Goal: Task Accomplishment & Management: Complete application form

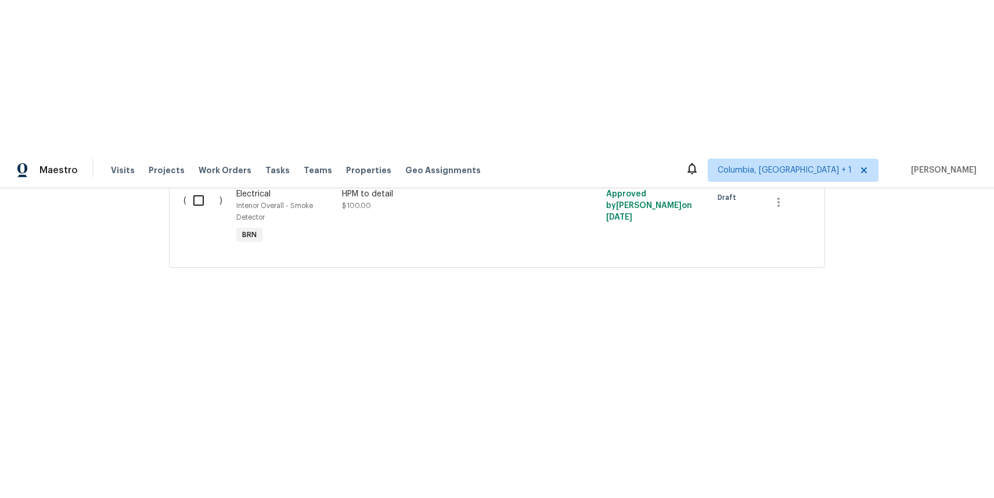
scroll to position [611, 0]
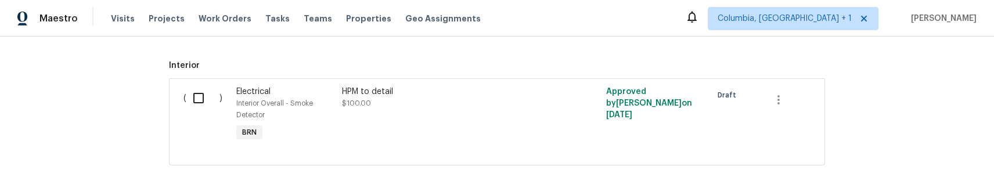
click at [190, 95] on input "checkbox" at bounding box center [202, 98] width 33 height 24
checkbox input "true"
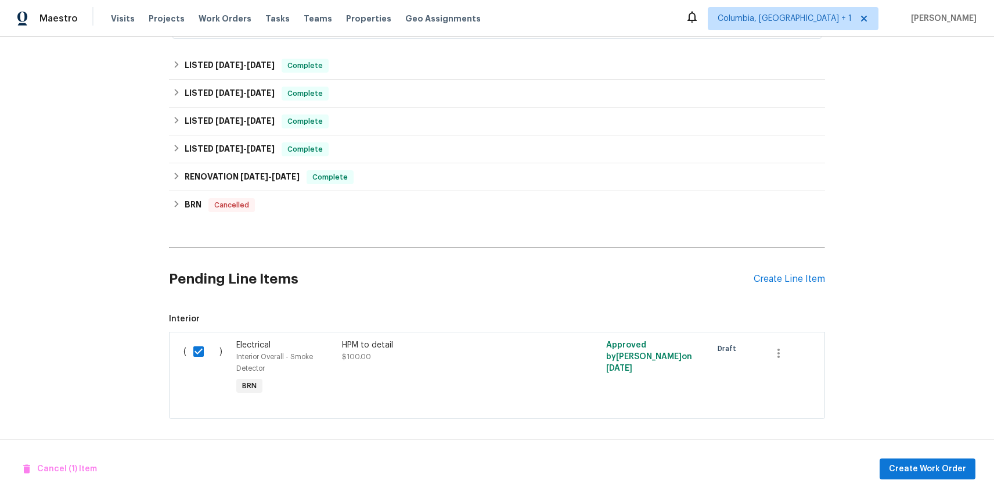
scroll to position [358, 0]
click at [910, 469] on span "Create Work Order" at bounding box center [927, 469] width 77 height 15
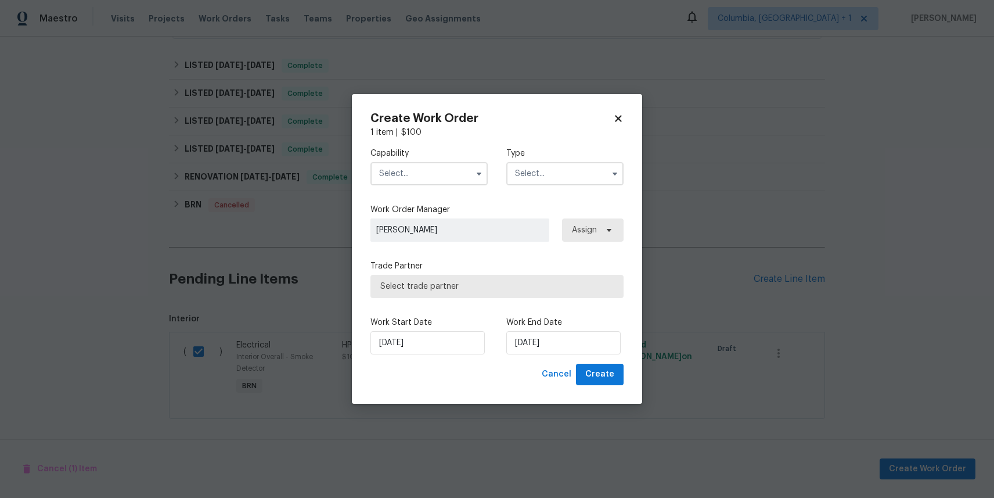
click at [448, 175] on input "text" at bounding box center [429, 173] width 117 height 23
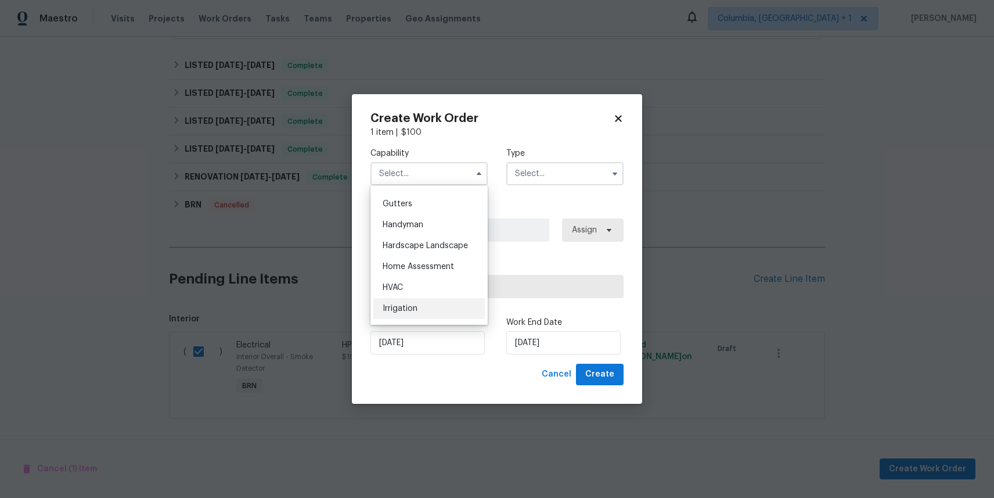
scroll to position [604, 0]
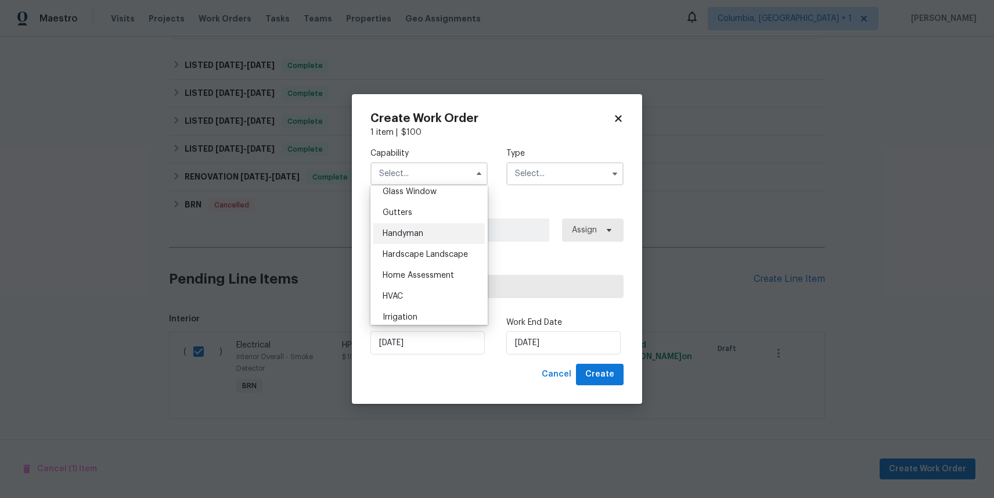
click at [411, 231] on span "Handyman" at bounding box center [403, 233] width 41 height 8
type input "Handyman"
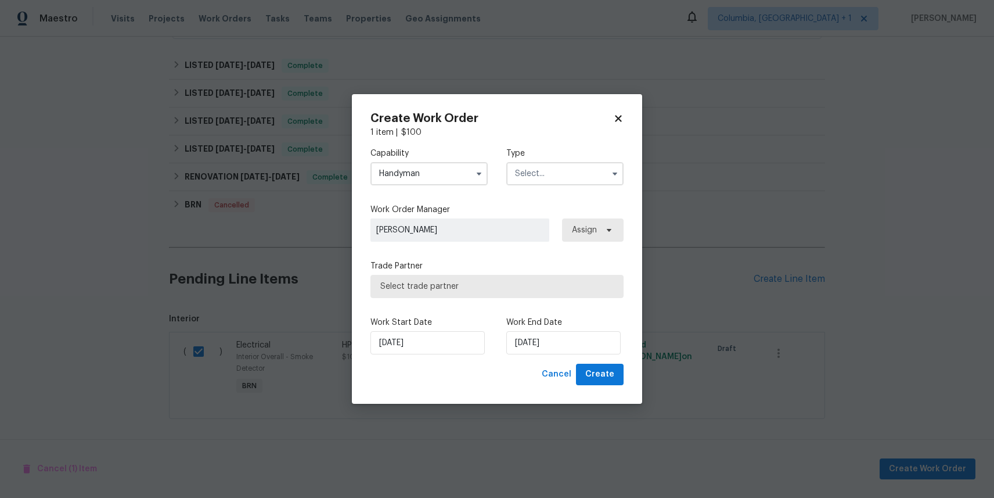
click at [574, 179] on input "text" at bounding box center [564, 173] width 117 height 23
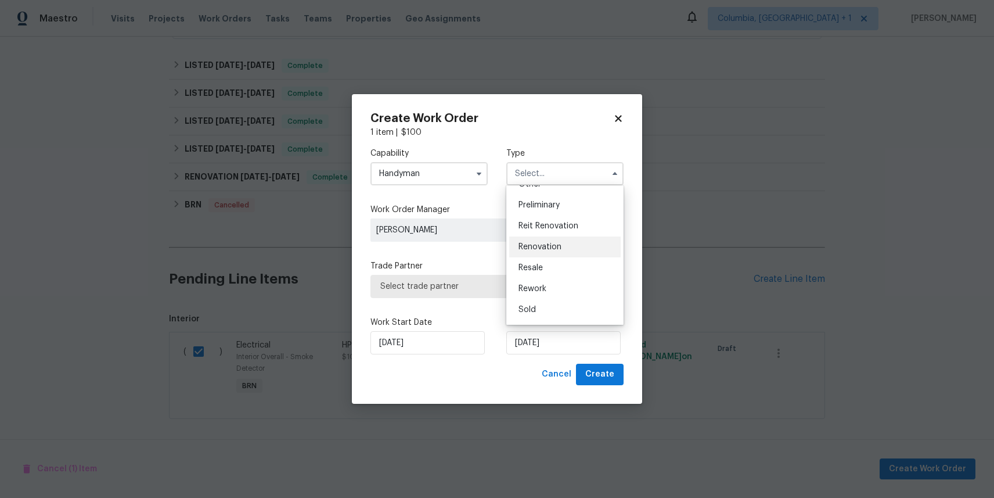
scroll to position [250, 0]
click at [549, 269] on div "Resale" at bounding box center [565, 261] width 112 height 21
type input "Resale"
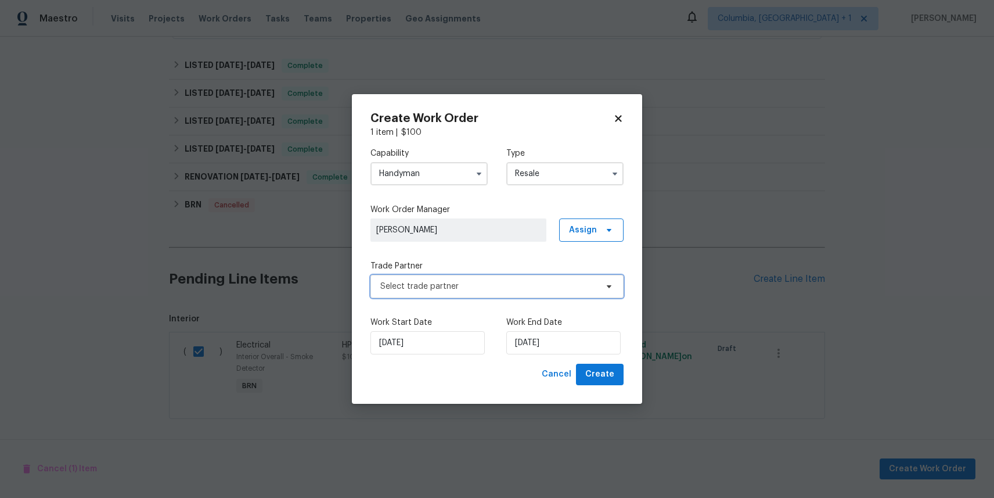
click at [548, 288] on span "Select trade partner" at bounding box center [488, 287] width 217 height 12
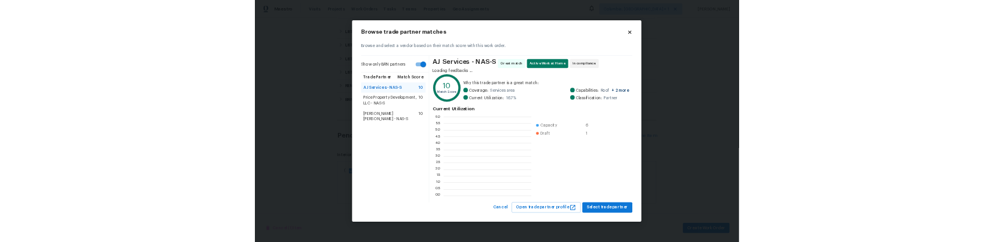
scroll to position [163, 181]
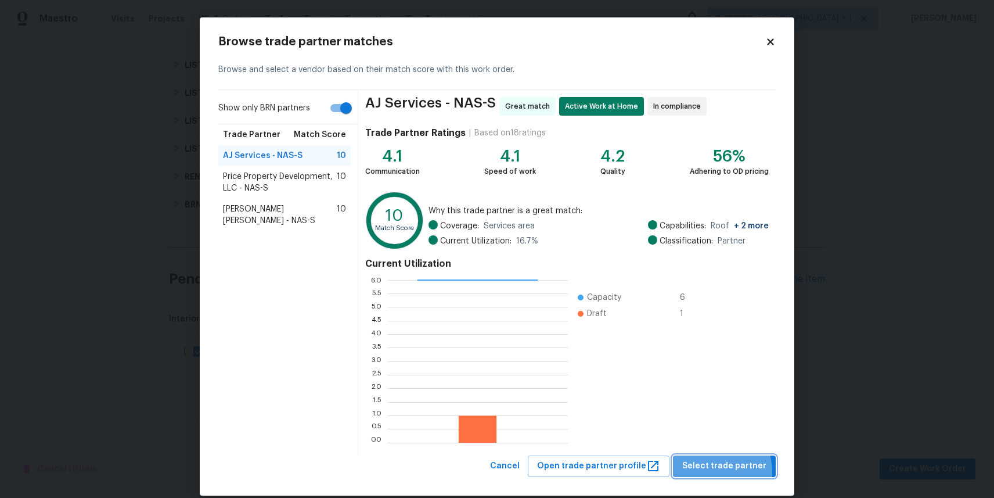
click at [709, 472] on span "Select trade partner" at bounding box center [724, 466] width 84 height 15
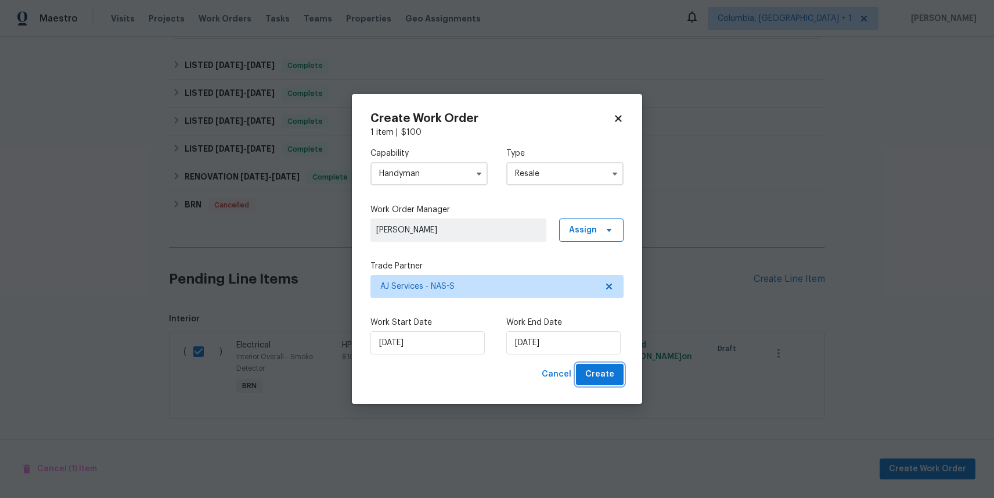
drag, startPoint x: 603, startPoint y: 380, endPoint x: 522, endPoint y: 333, distance: 94.2
click at [523, 333] on div "Create Work Order 1 item | $ 100 Capability Handyman Type Resale Work Order Man…" at bounding box center [497, 249] width 253 height 272
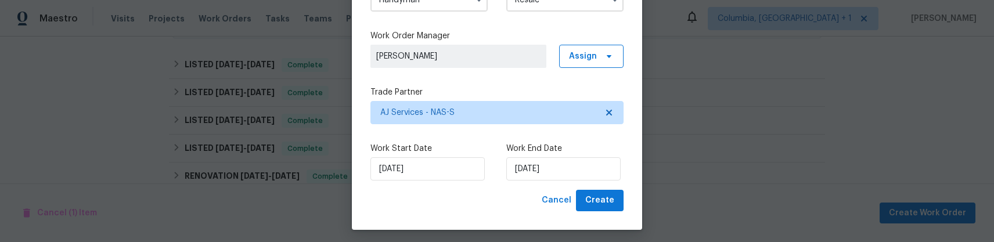
scroll to position [102, 0]
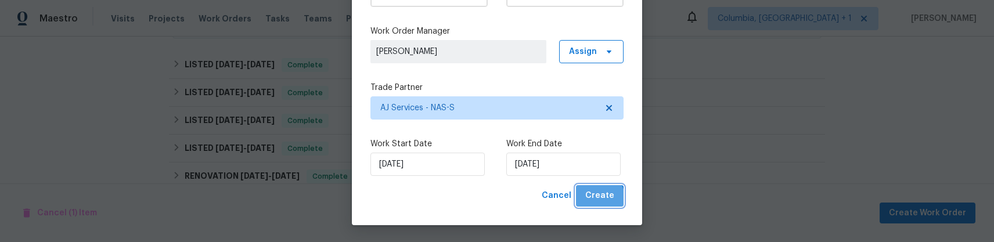
click at [598, 200] on span "Create" at bounding box center [599, 196] width 29 height 15
checkbox input "false"
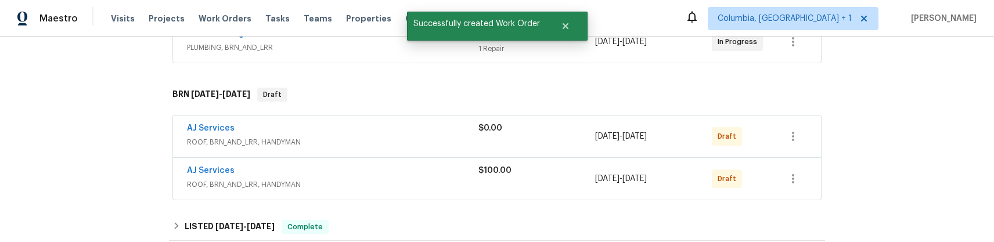
scroll to position [240, 0]
click at [790, 137] on icon "button" at bounding box center [793, 135] width 14 height 14
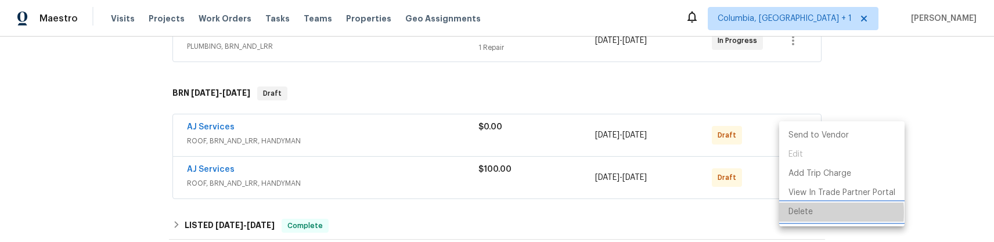
click at [790, 213] on li "Delete" at bounding box center [841, 212] width 125 height 19
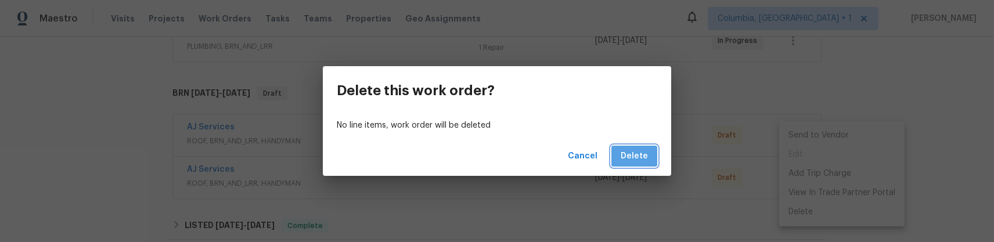
click at [638, 154] on span "Delete" at bounding box center [634, 156] width 27 height 15
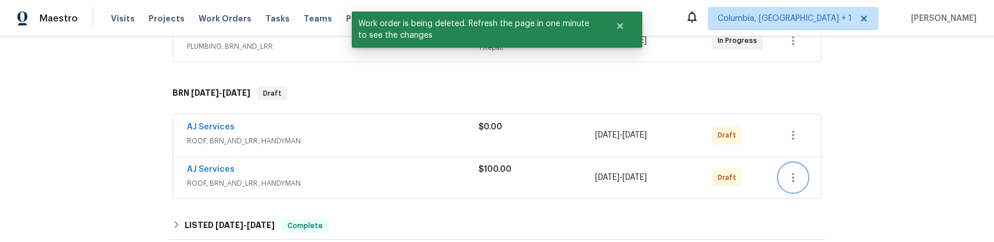
click at [792, 175] on icon "button" at bounding box center [793, 178] width 14 height 14
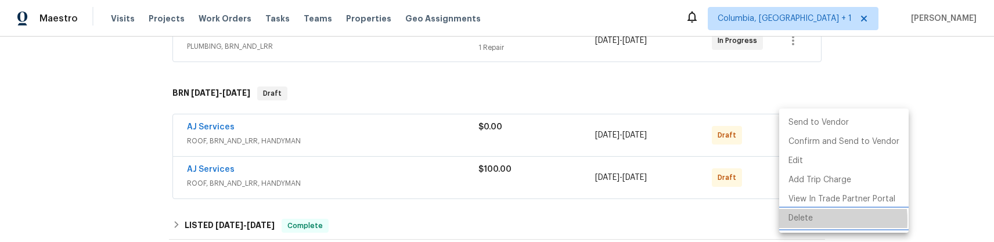
click at [796, 221] on li "Delete" at bounding box center [844, 218] width 130 height 19
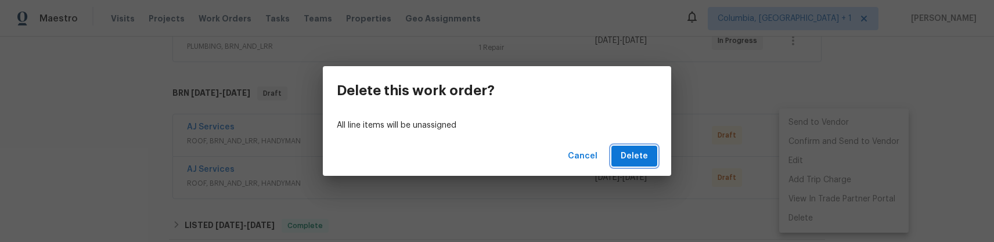
click at [630, 155] on span "Delete" at bounding box center [634, 156] width 27 height 15
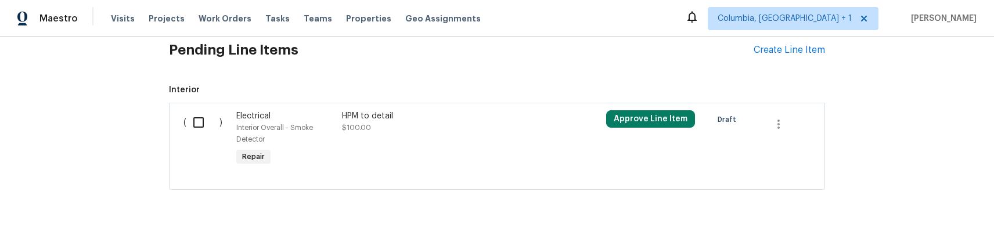
scroll to position [558, 0]
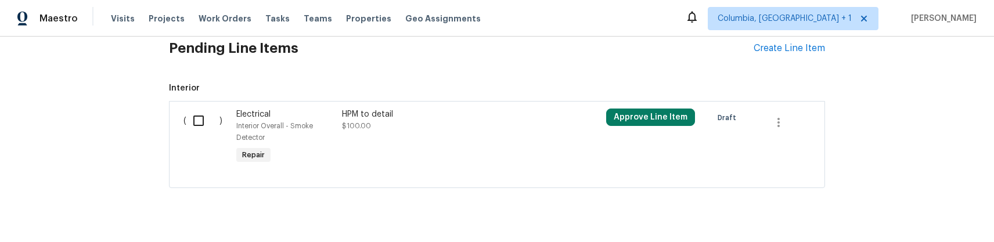
click at [202, 123] on input "checkbox" at bounding box center [202, 121] width 33 height 24
checkbox input "true"
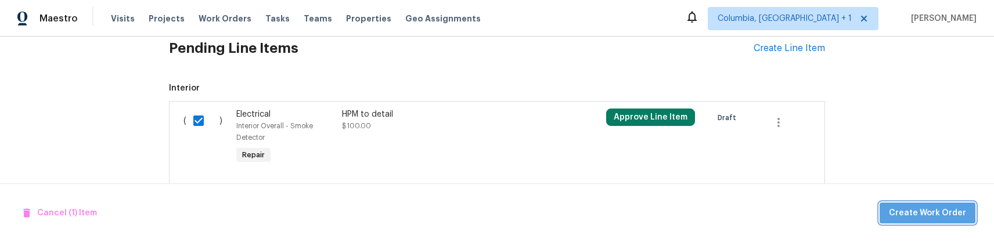
click at [940, 213] on span "Create Work Order" at bounding box center [927, 213] width 77 height 15
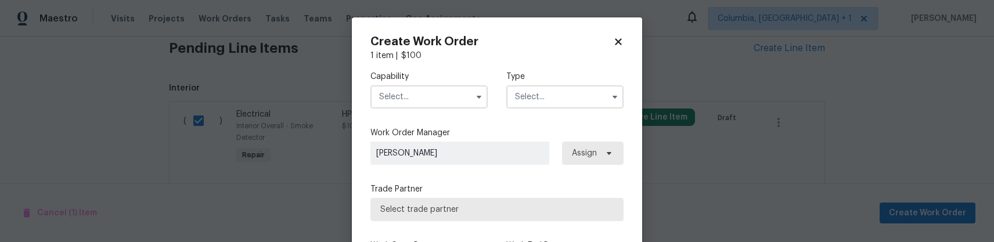
click at [432, 99] on input "text" at bounding box center [429, 96] width 117 height 23
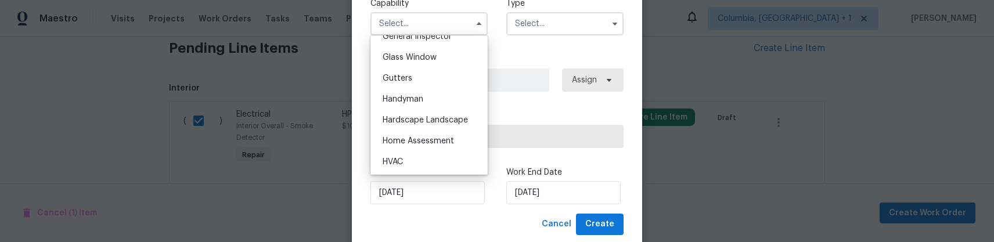
scroll to position [578, 0]
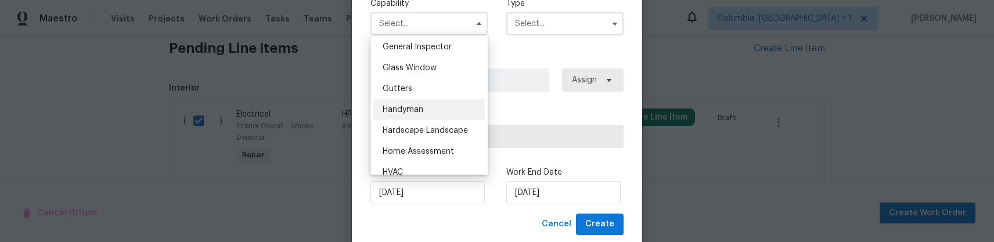
click at [414, 114] on div "Handyman" at bounding box center [429, 109] width 112 height 21
type input "Handyman"
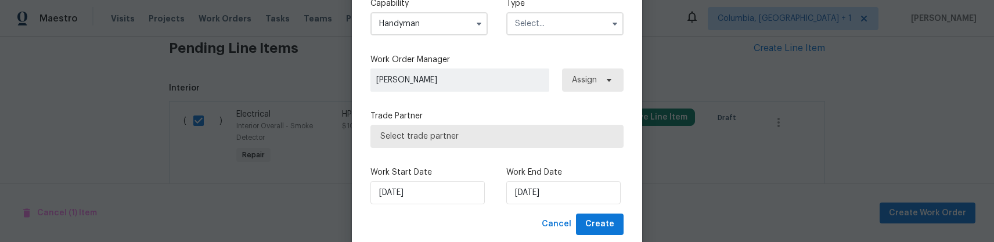
click at [545, 24] on input "text" at bounding box center [564, 23] width 117 height 23
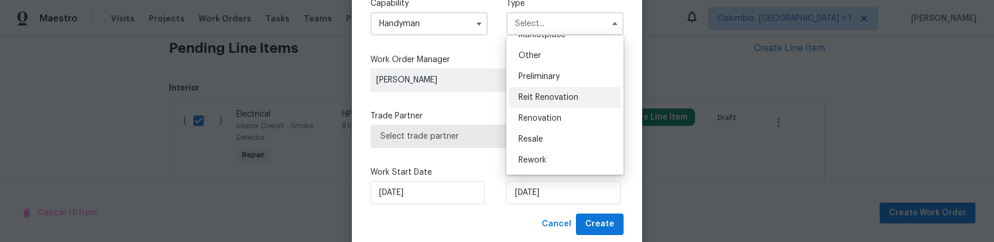
scroll to position [225, 0]
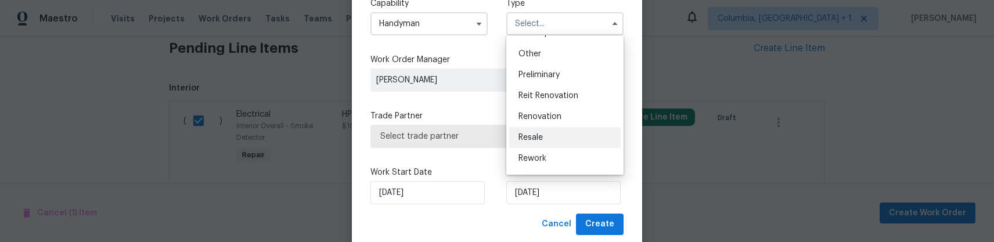
click at [542, 139] on span "Resale" at bounding box center [531, 138] width 24 height 8
type input "Resale"
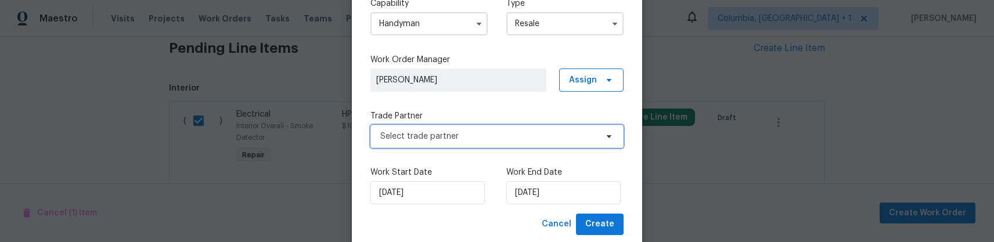
click at [552, 142] on span "Select trade partner" at bounding box center [497, 136] width 253 height 23
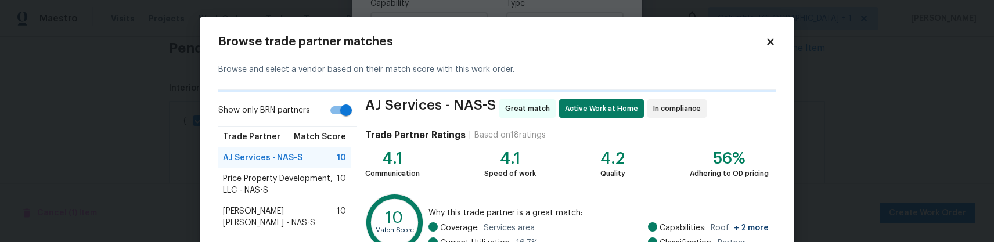
scroll to position [225, 0]
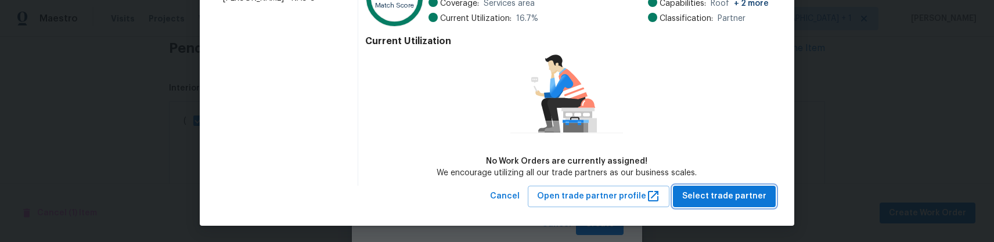
click at [705, 191] on span "Select trade partner" at bounding box center [724, 196] width 84 height 15
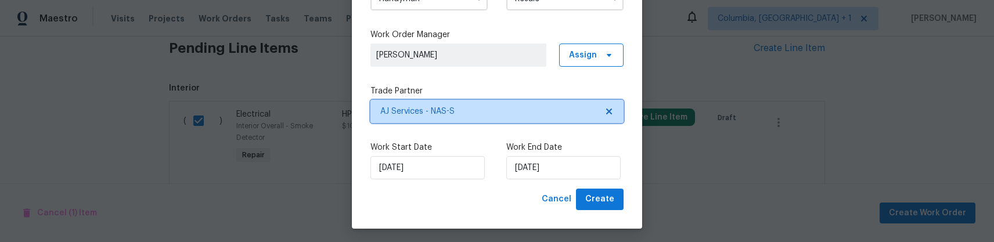
scroll to position [102, 0]
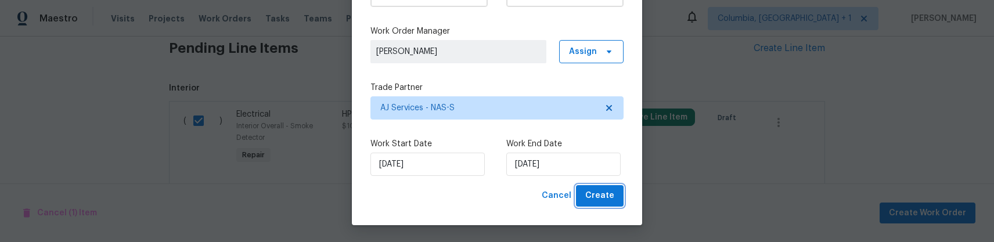
drag, startPoint x: 601, startPoint y: 199, endPoint x: 339, endPoint y: 253, distance: 268.0
click at [339, 242] on html "Maestro Visits Projects Work Orders Tasks Teams Properties Geo Assignments Colu…" at bounding box center [497, 121] width 994 height 242
click at [602, 197] on span "Create" at bounding box center [599, 196] width 29 height 15
checkbox input "false"
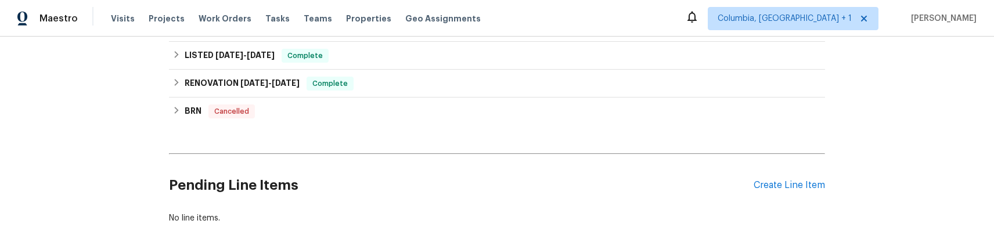
scroll to position [488, 0]
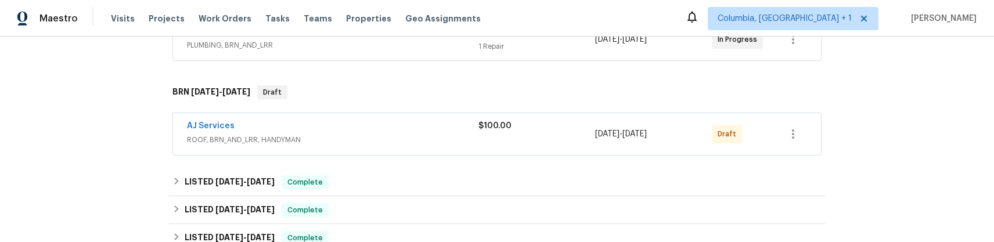
scroll to position [275, 0]
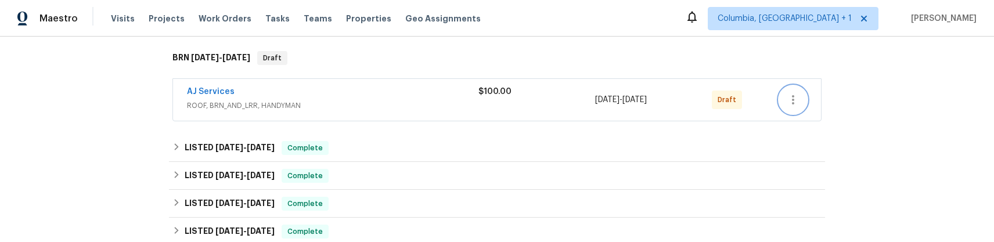
click at [800, 98] on button "button" at bounding box center [793, 100] width 28 height 28
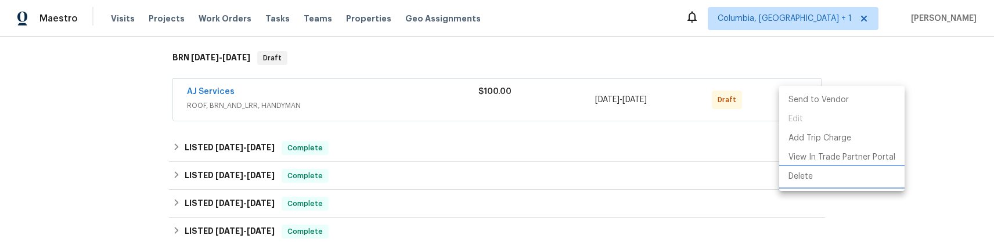
click at [792, 181] on li "Delete" at bounding box center [841, 176] width 125 height 19
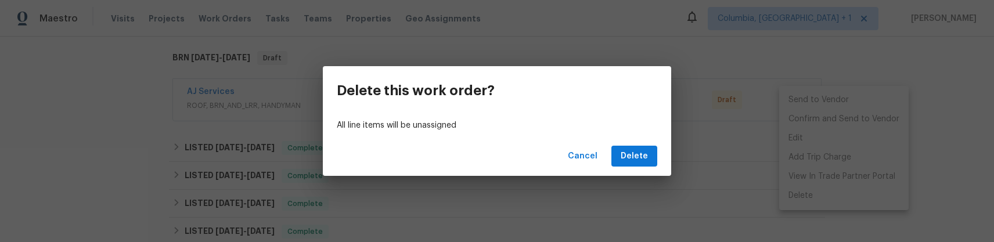
click at [644, 167] on div "Cancel Delete" at bounding box center [497, 156] width 348 height 40
click at [644, 157] on span "Delete" at bounding box center [634, 156] width 27 height 15
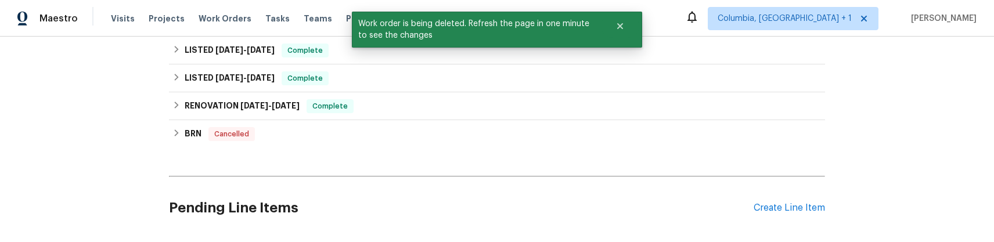
scroll to position [583, 0]
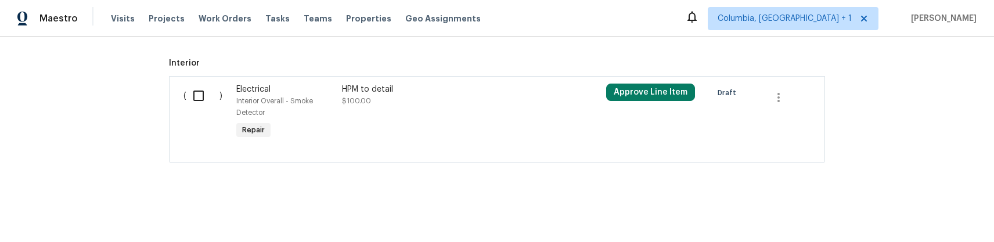
click at [197, 95] on input "checkbox" at bounding box center [202, 96] width 33 height 24
checkbox input "true"
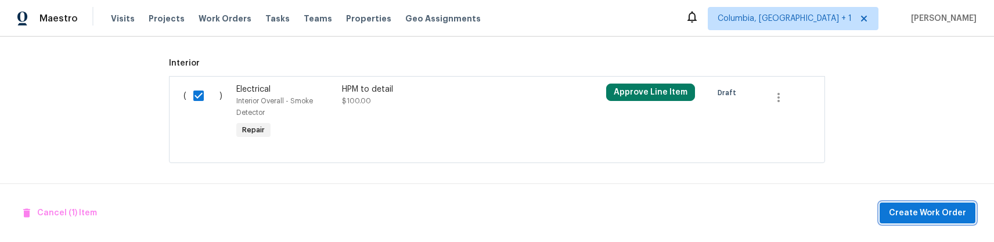
click at [928, 215] on span "Create Work Order" at bounding box center [927, 213] width 77 height 15
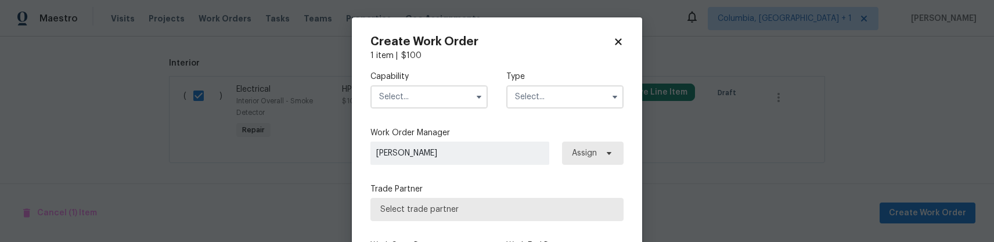
click at [408, 91] on input "text" at bounding box center [429, 96] width 117 height 23
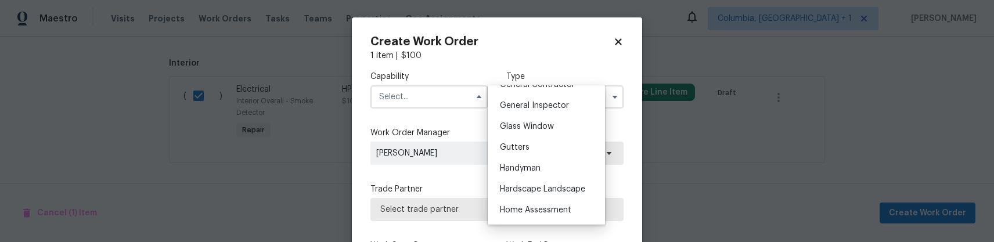
scroll to position [562, 0]
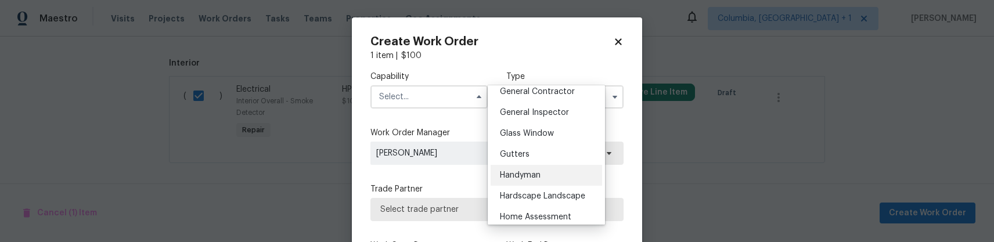
click at [545, 174] on div "Handyman" at bounding box center [547, 175] width 112 height 21
type input "Handyman"
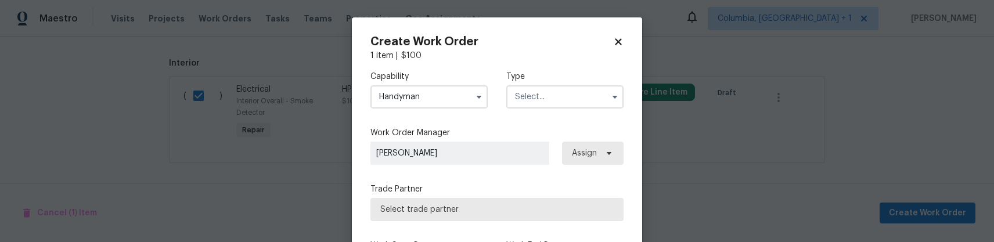
click at [551, 95] on input "text" at bounding box center [564, 96] width 117 height 23
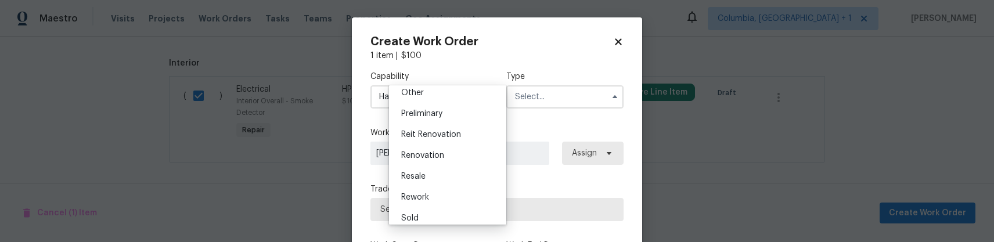
scroll to position [264, 0]
click at [429, 153] on div "Resale" at bounding box center [448, 148] width 112 height 21
type input "Resale"
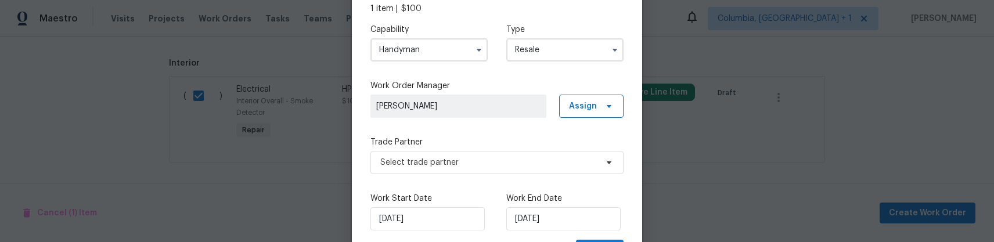
scroll to position [102, 0]
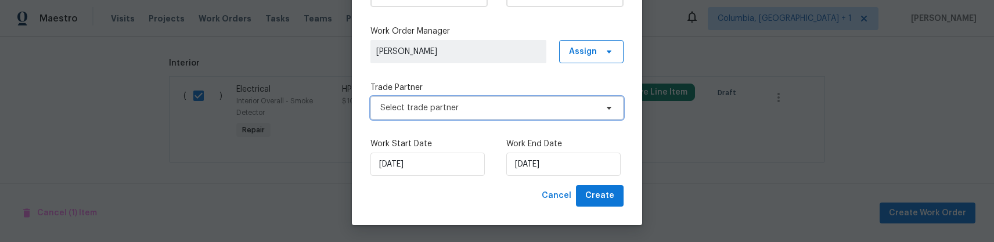
click at [518, 113] on span "Select trade partner" at bounding box center [488, 108] width 217 height 12
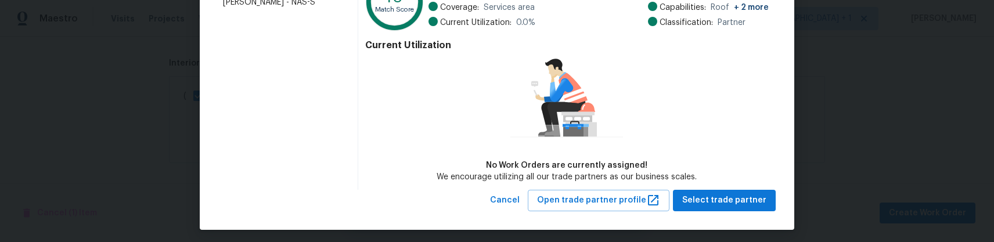
scroll to position [222, 0]
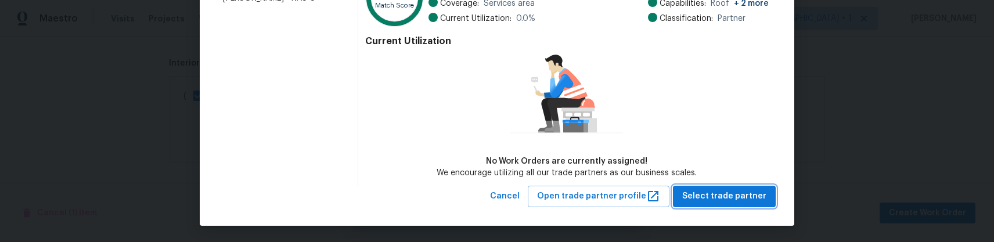
click at [739, 200] on span "Select trade partner" at bounding box center [724, 196] width 84 height 15
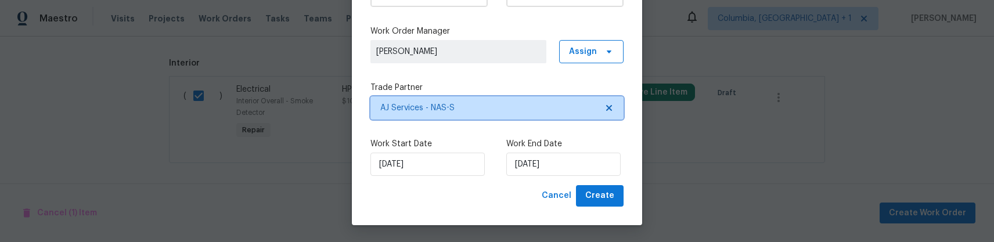
scroll to position [0, 0]
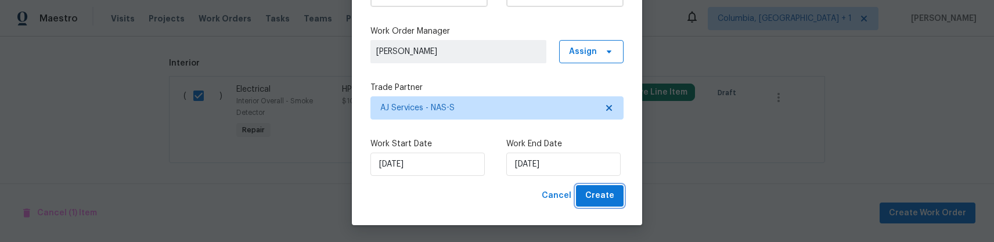
click at [610, 191] on span "Create" at bounding box center [599, 196] width 29 height 15
checkbox input "false"
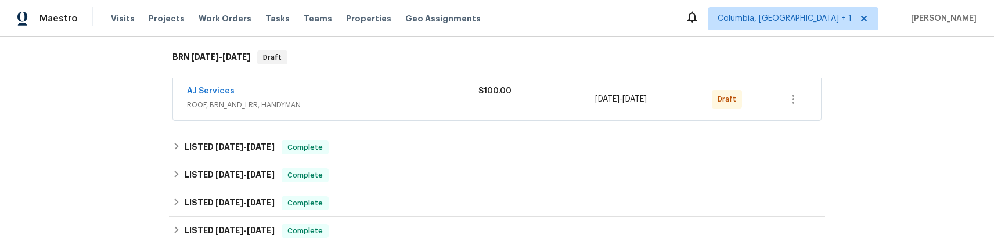
scroll to position [291, 0]
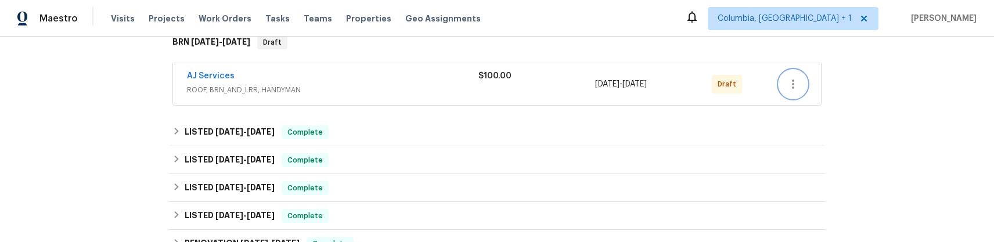
click at [785, 90] on button "button" at bounding box center [793, 84] width 28 height 28
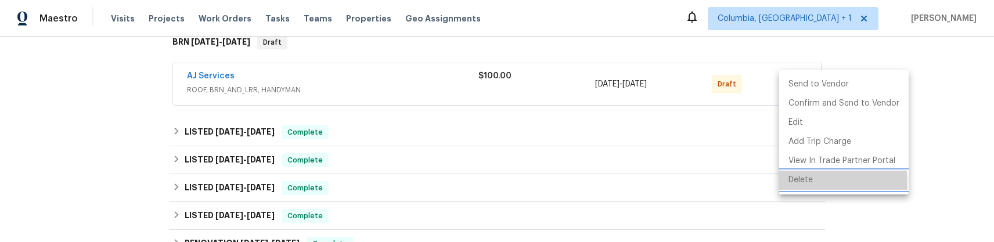
click at [789, 184] on li "Delete" at bounding box center [844, 180] width 130 height 19
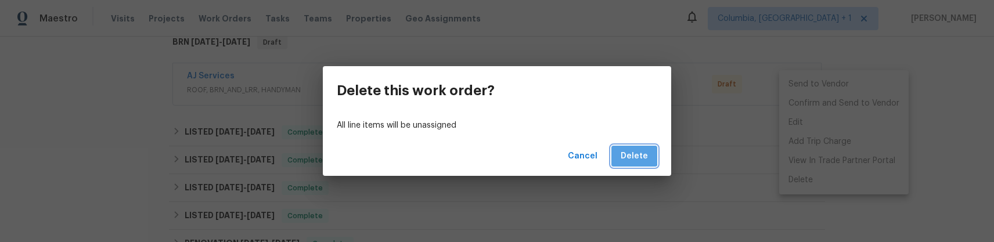
click at [625, 152] on span "Delete" at bounding box center [634, 156] width 27 height 15
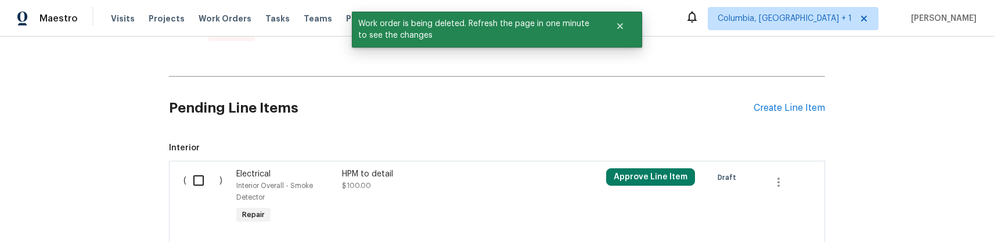
scroll to position [583, 0]
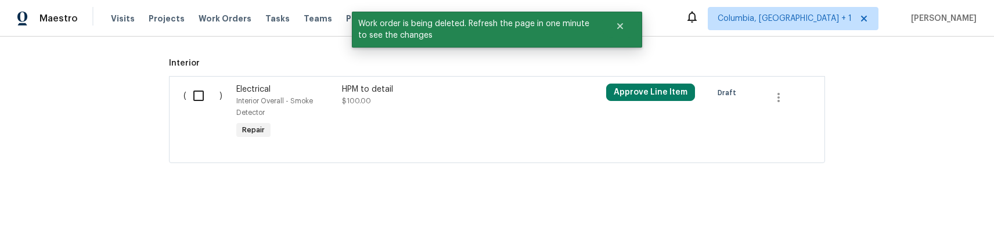
click at [209, 96] on input "checkbox" at bounding box center [202, 96] width 33 height 24
checkbox input "true"
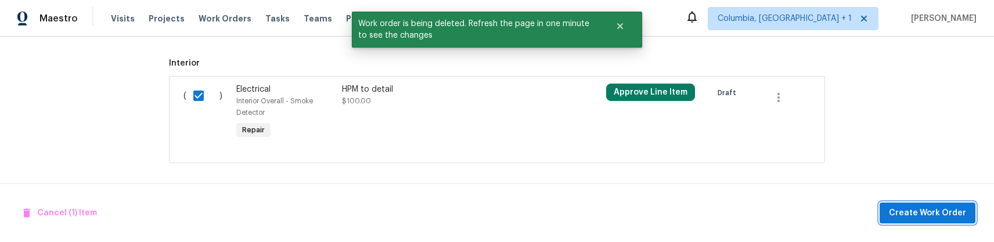
click at [919, 219] on span "Create Work Order" at bounding box center [927, 213] width 77 height 15
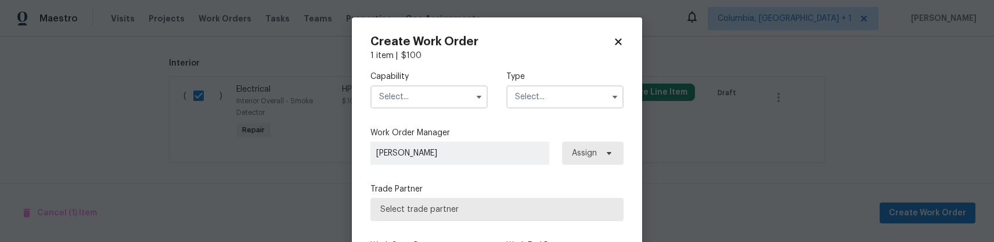
click at [448, 103] on input "text" at bounding box center [429, 96] width 117 height 23
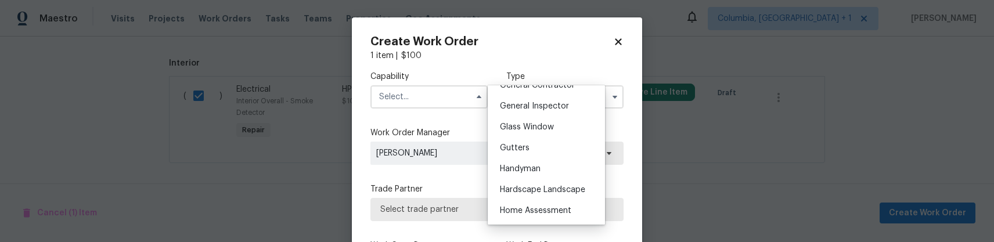
scroll to position [580, 0]
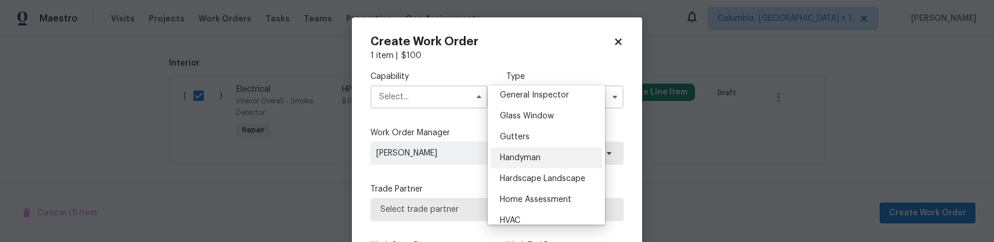
click at [541, 157] on span "Handyman" at bounding box center [520, 158] width 41 height 8
type input "Handyman"
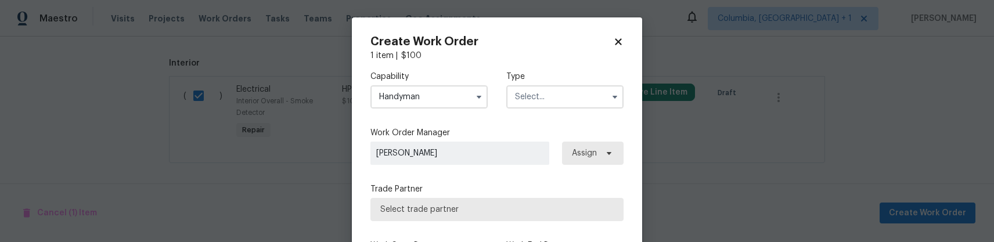
click at [563, 93] on input "text" at bounding box center [564, 96] width 117 height 23
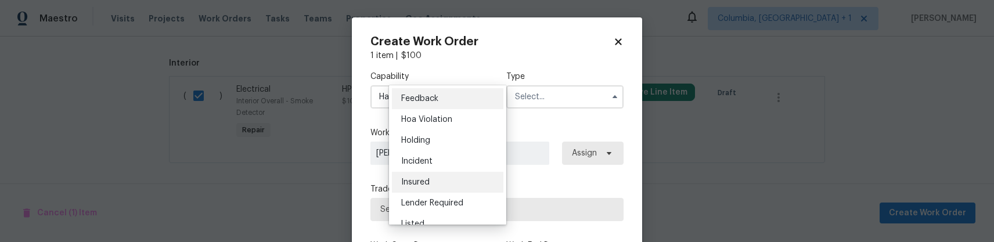
scroll to position [264, 0]
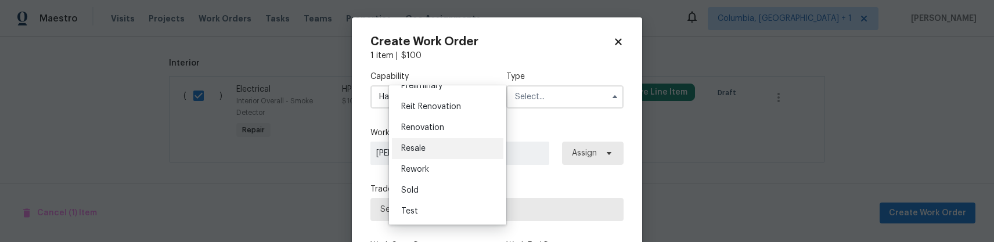
click at [423, 150] on span "Resale" at bounding box center [413, 149] width 24 height 8
type input "Resale"
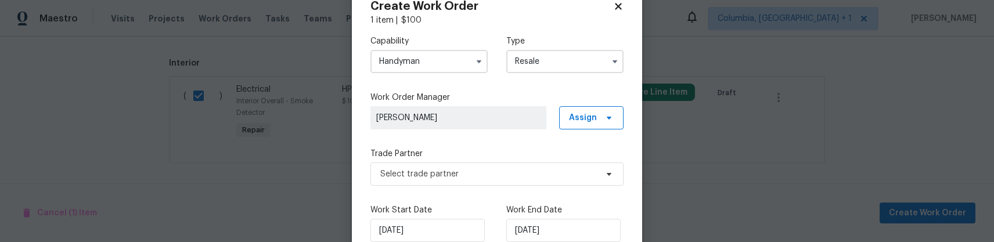
scroll to position [102, 0]
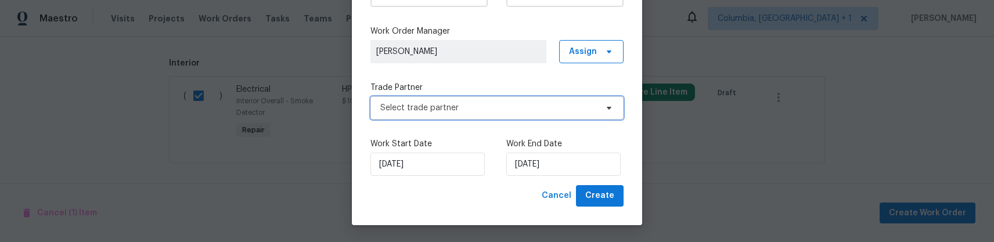
click at [565, 111] on span "Select trade partner" at bounding box center [488, 108] width 217 height 12
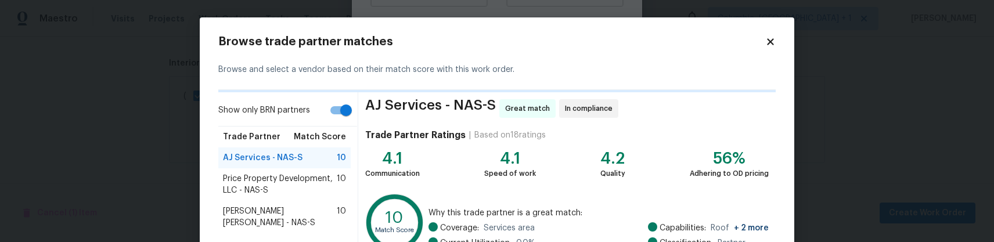
scroll to position [225, 0]
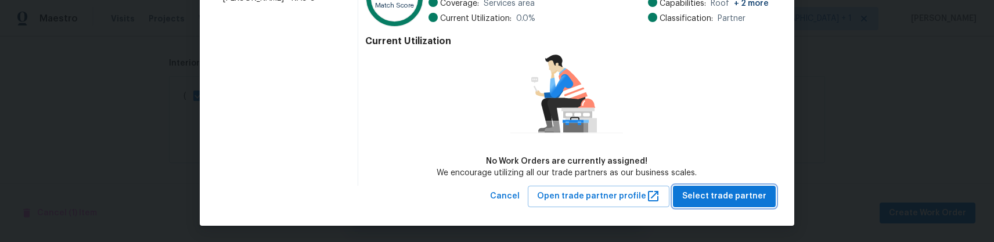
click at [705, 195] on span "Select trade partner" at bounding box center [724, 196] width 84 height 15
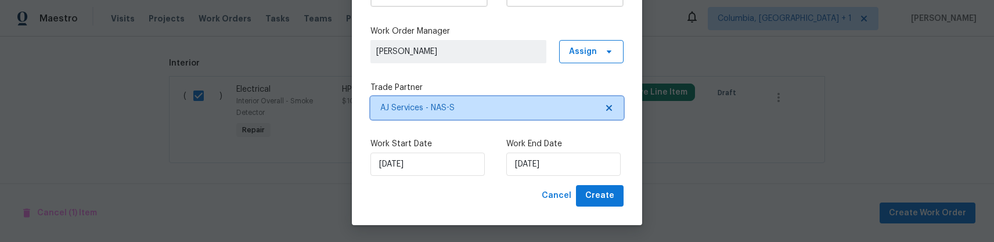
scroll to position [0, 0]
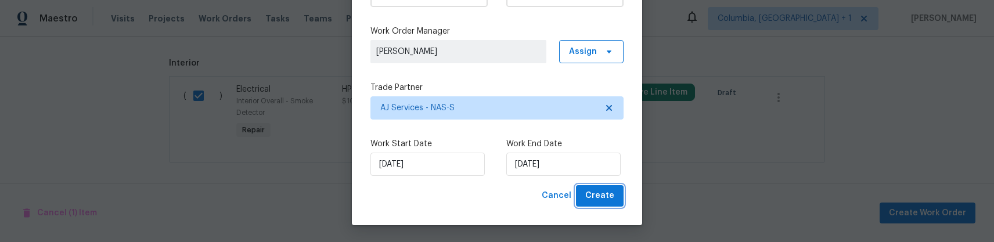
click at [591, 193] on span "Create" at bounding box center [599, 196] width 29 height 15
checkbox input "false"
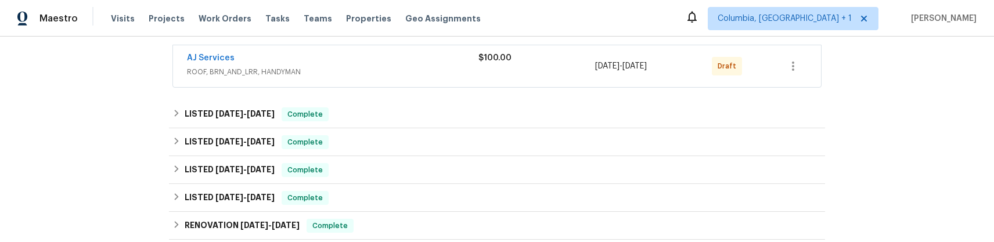
scroll to position [235, 0]
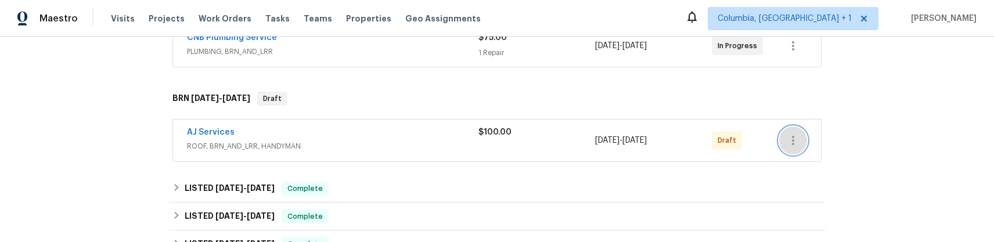
click at [803, 138] on button "button" at bounding box center [793, 141] width 28 height 28
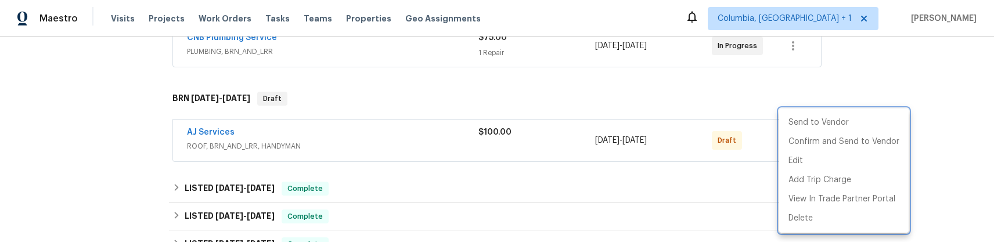
click at [243, 141] on div at bounding box center [497, 121] width 994 height 242
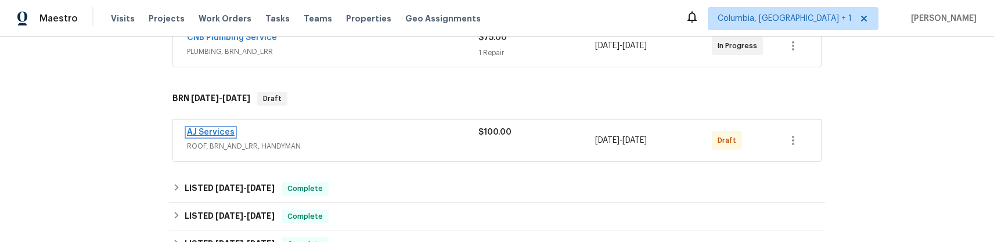
click at [217, 132] on link "AJ Services" at bounding box center [211, 132] width 48 height 8
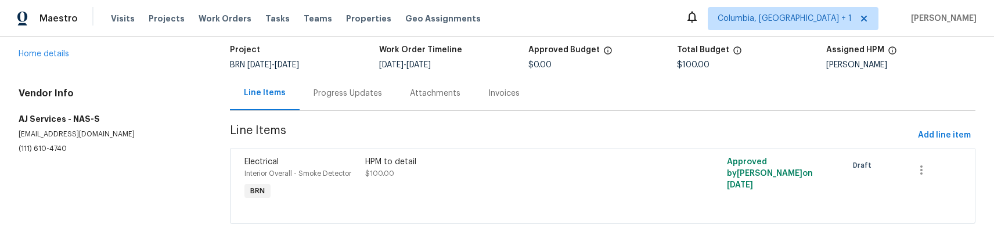
scroll to position [89, 0]
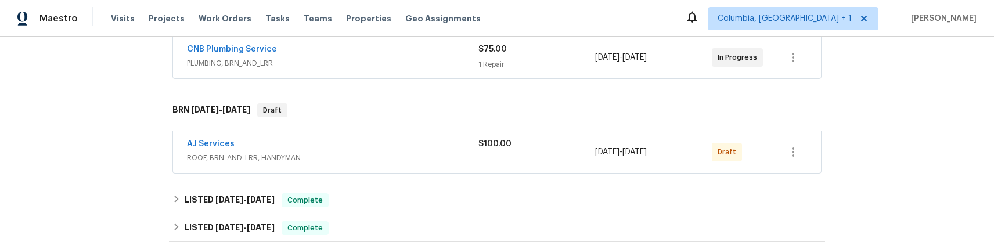
scroll to position [215, 0]
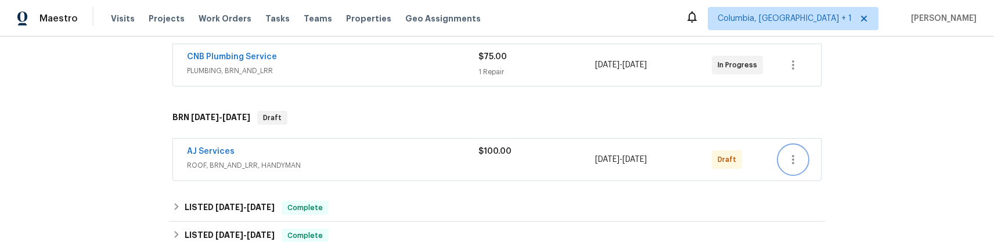
click at [793, 159] on icon "button" at bounding box center [793, 159] width 2 height 9
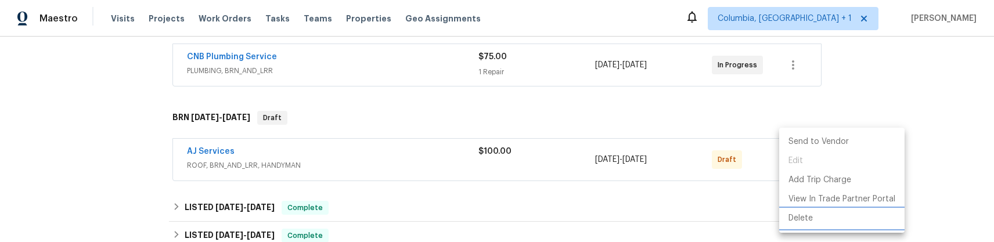
click at [786, 215] on li "Delete" at bounding box center [841, 218] width 125 height 19
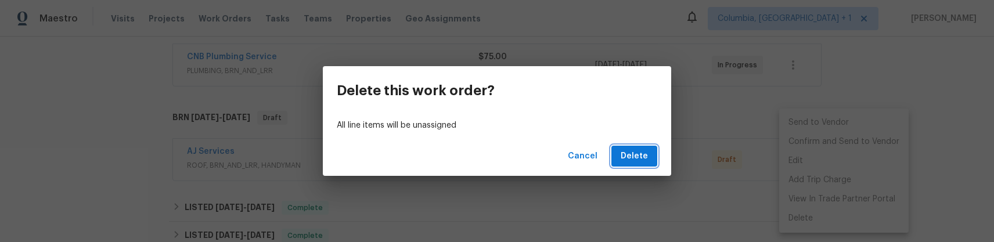
click at [649, 156] on button "Delete" at bounding box center [635, 156] width 46 height 21
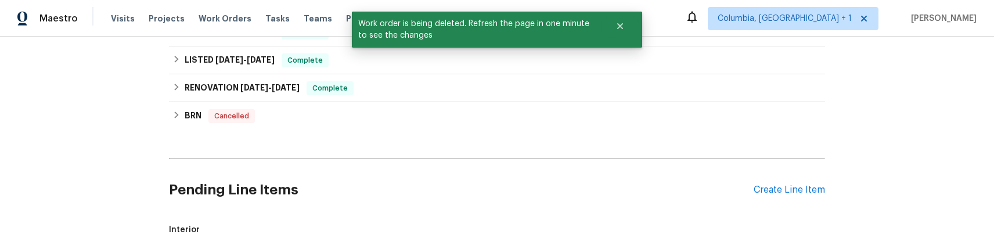
scroll to position [583, 0]
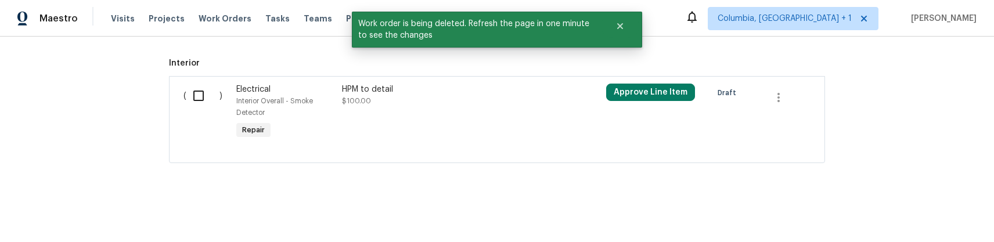
click at [204, 98] on input "checkbox" at bounding box center [202, 96] width 33 height 24
checkbox input "true"
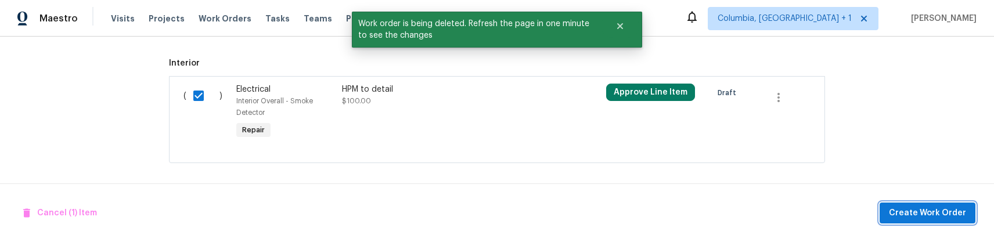
click at [904, 209] on span "Create Work Order" at bounding box center [927, 213] width 77 height 15
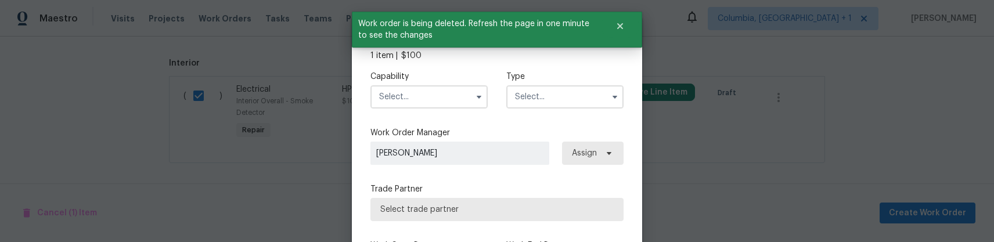
click at [450, 101] on input "text" at bounding box center [429, 96] width 117 height 23
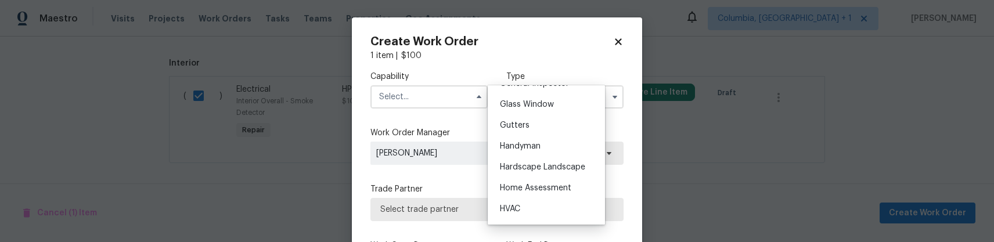
scroll to position [592, 0]
click at [541, 150] on div "Handyman" at bounding box center [547, 145] width 112 height 21
type input "Handyman"
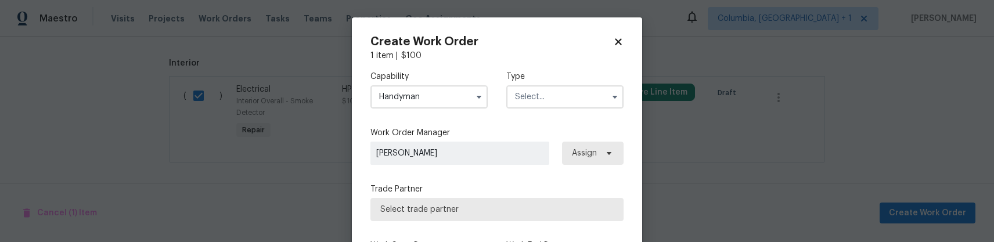
click at [577, 89] on input "text" at bounding box center [564, 96] width 117 height 23
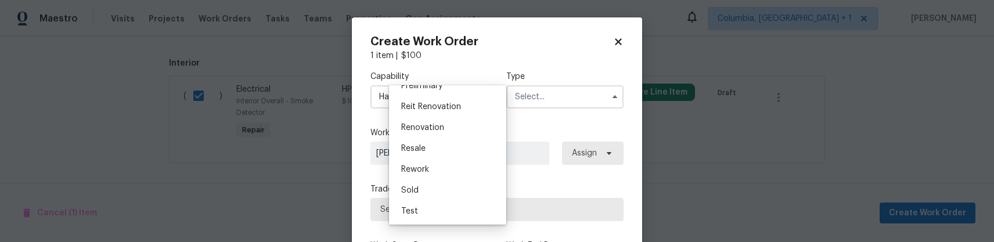
scroll to position [254, 0]
click at [430, 157] on div "Resale" at bounding box center [448, 158] width 112 height 21
type input "Resale"
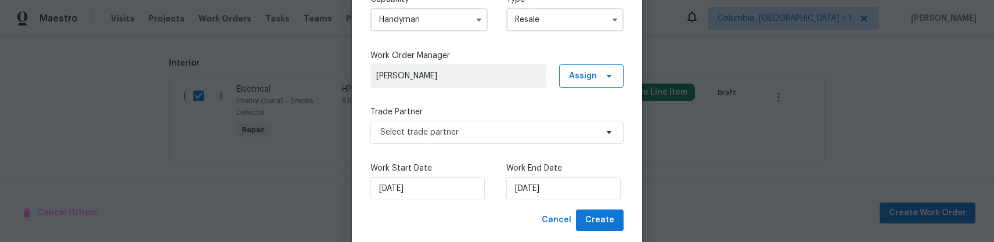
scroll to position [102, 0]
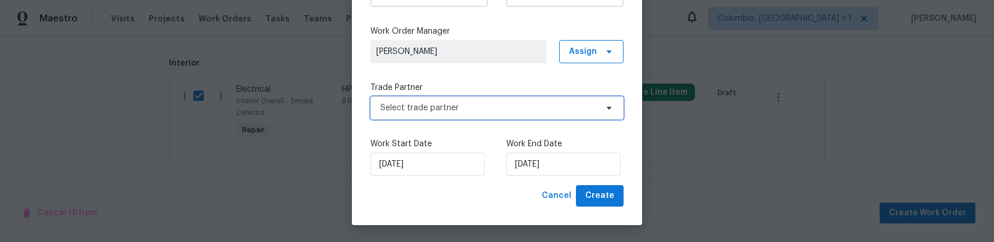
click at [544, 107] on span "Select trade partner" at bounding box center [488, 108] width 217 height 12
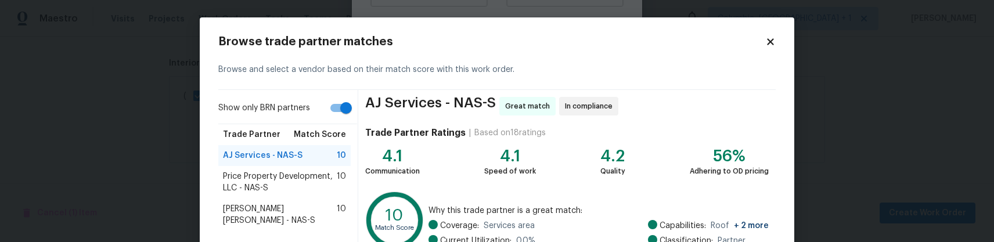
scroll to position [222, 0]
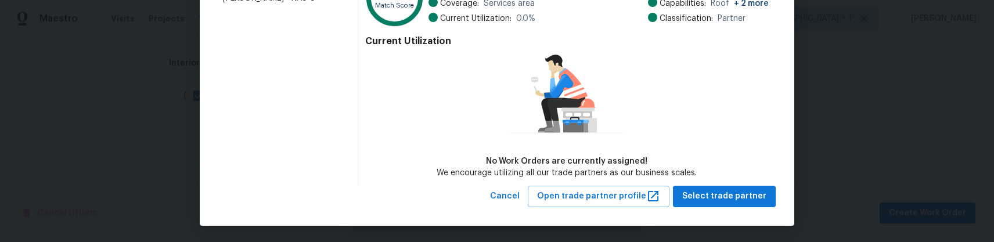
click at [731, 182] on div "AJ Services - NAS-S Great match In compliance Trade Partner Ratings | Based on …" at bounding box center [567, 27] width 418 height 318
click at [731, 199] on span "Select trade partner" at bounding box center [724, 196] width 84 height 15
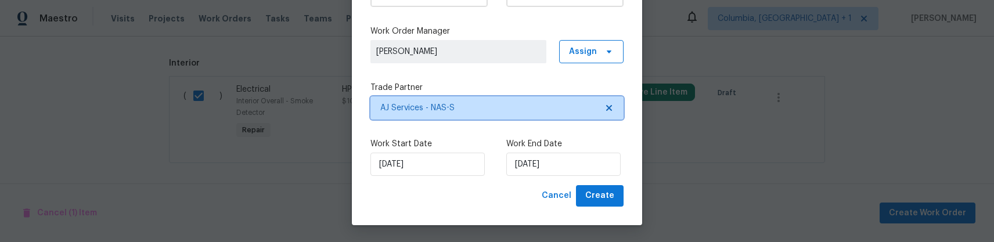
scroll to position [0, 0]
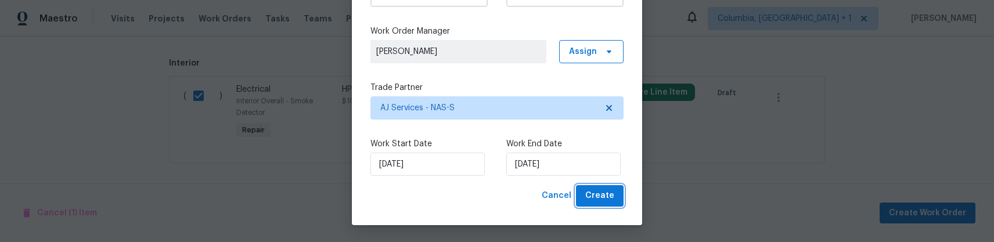
click at [601, 204] on button "Create" at bounding box center [600, 195] width 48 height 21
checkbox input "false"
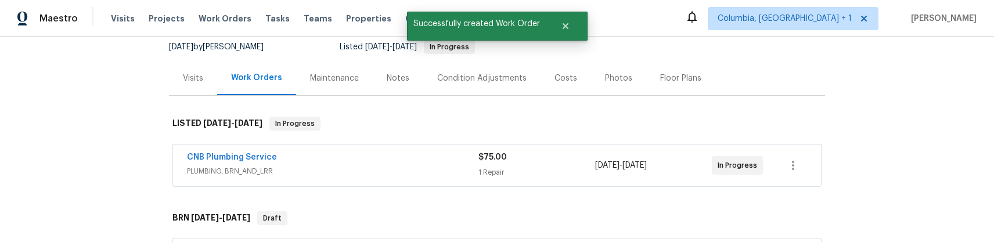
scroll to position [33, 0]
